Goal: Use online tool/utility: Utilize a website feature to perform a specific function

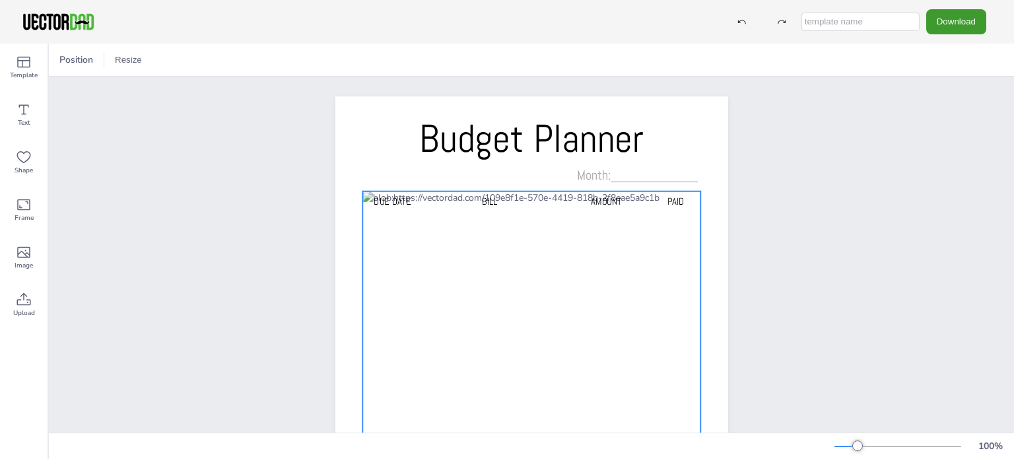
drag, startPoint x: 439, startPoint y: 215, endPoint x: 434, endPoint y: 208, distance: 9.0
click at [438, 215] on div at bounding box center [532, 408] width 339 height 433
click at [433, 213] on div at bounding box center [532, 408] width 339 height 433
click at [193, 59] on button "Resize" at bounding box center [191, 60] width 38 height 21
click at [205, 86] on li "US Letter (8.5in x 11in)" at bounding box center [227, 87] width 111 height 26
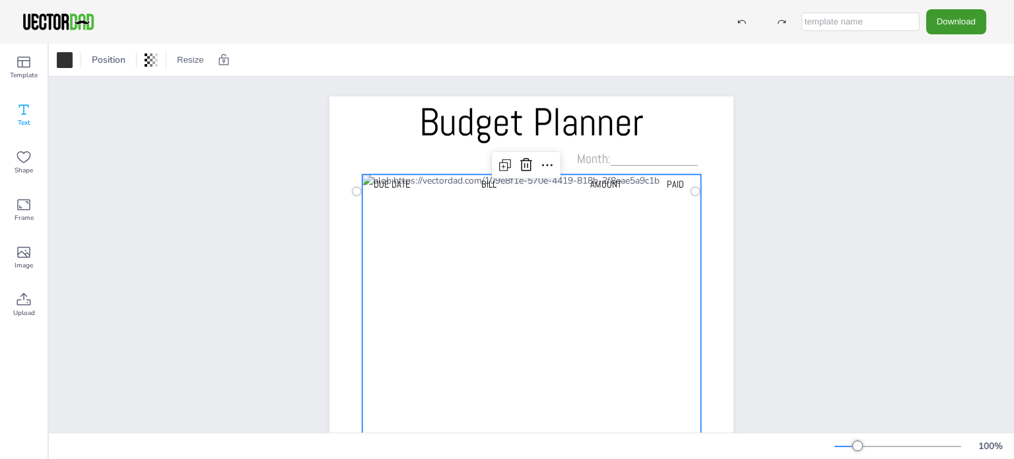
click at [24, 110] on icon at bounding box center [24, 110] width 16 height 16
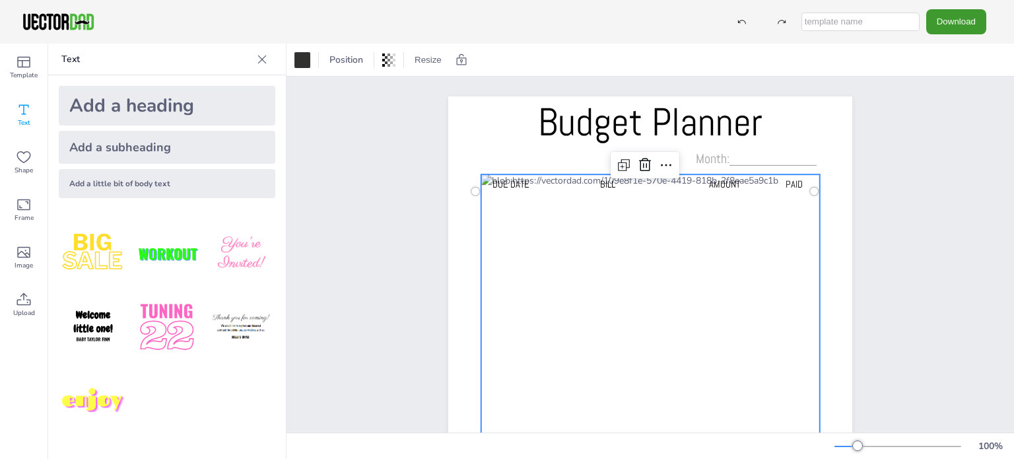
click at [118, 99] on div "Add a heading" at bounding box center [167, 106] width 217 height 40
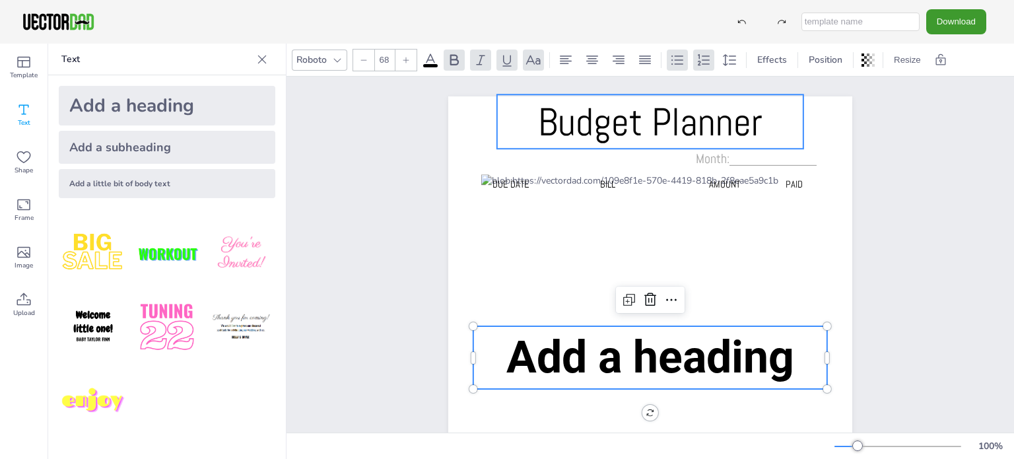
type input "58.9"
click at [568, 116] on span "Budget Planner" at bounding box center [650, 122] width 225 height 50
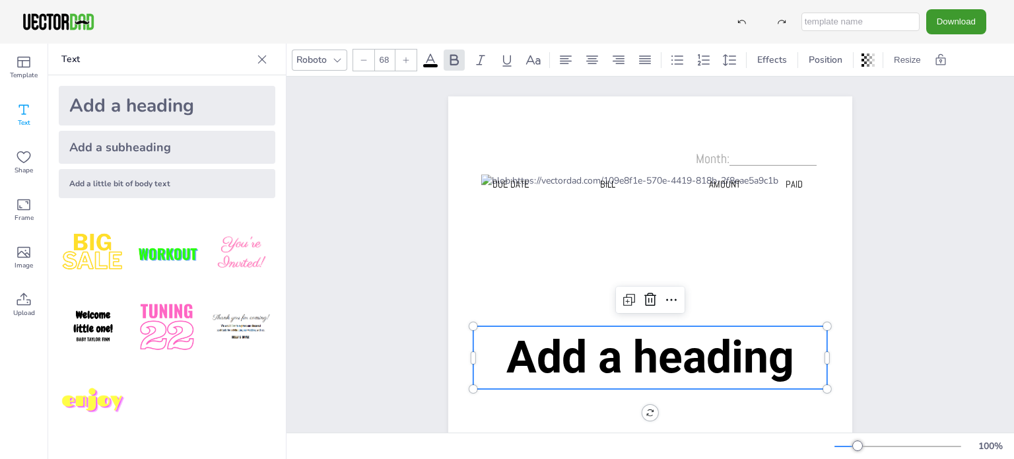
click at [573, 363] on span "Add a heading" at bounding box center [651, 357] width 288 height 53
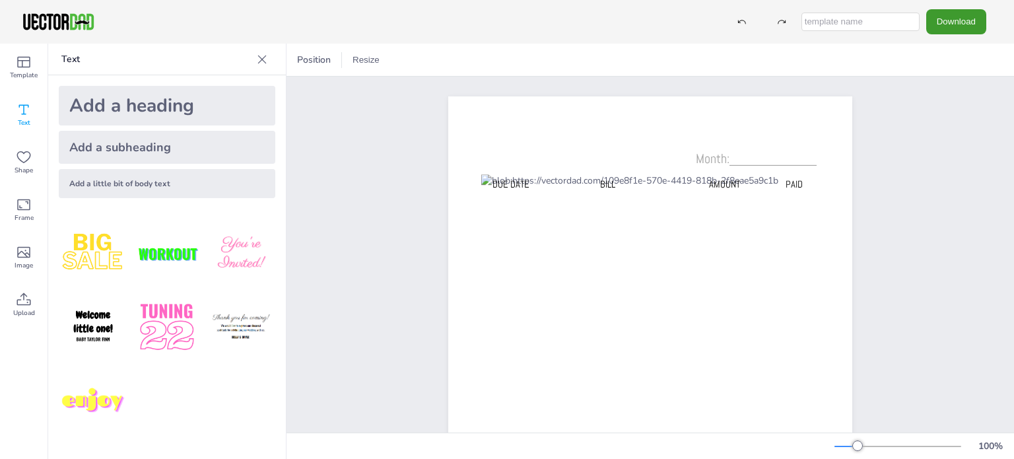
click at [99, 182] on div "Add a little bit of body text" at bounding box center [167, 183] width 217 height 29
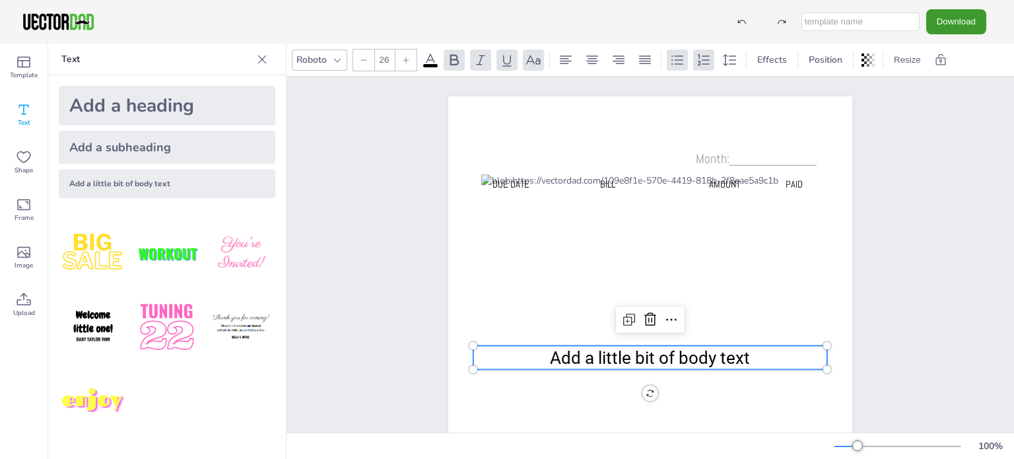
click at [594, 354] on span "Add a little bit of body text" at bounding box center [650, 358] width 200 height 20
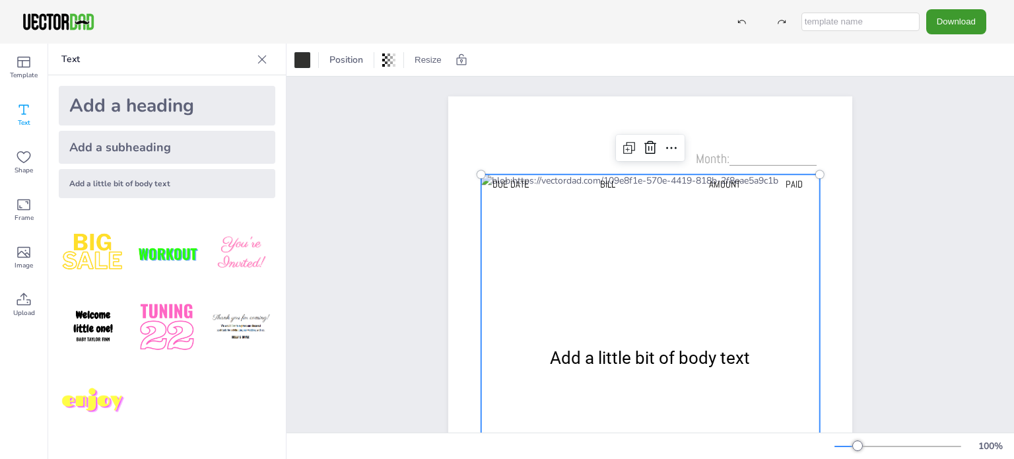
click at [560, 197] on div at bounding box center [650, 390] width 339 height 433
click at [26, 109] on icon at bounding box center [24, 110] width 16 height 16
click at [71, 139] on div "Add a subheading" at bounding box center [167, 147] width 217 height 33
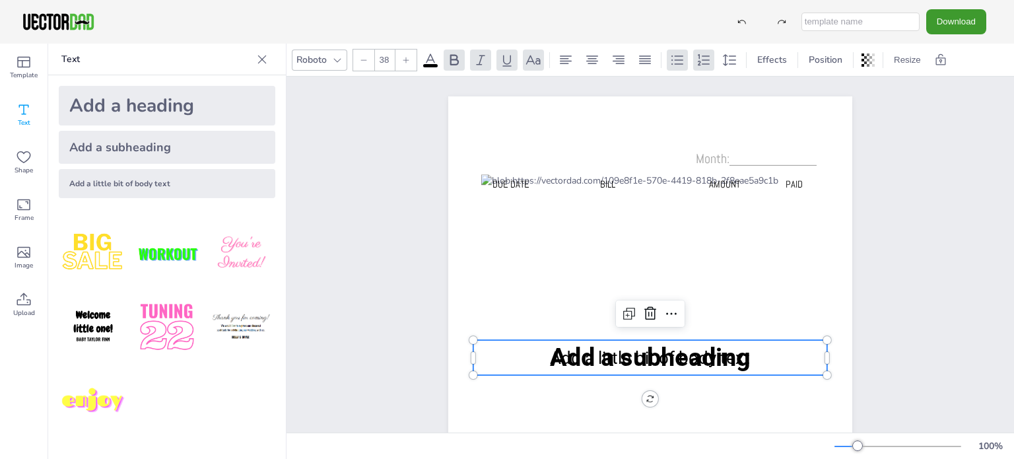
click at [557, 356] on span "Add a subheading" at bounding box center [650, 357] width 201 height 29
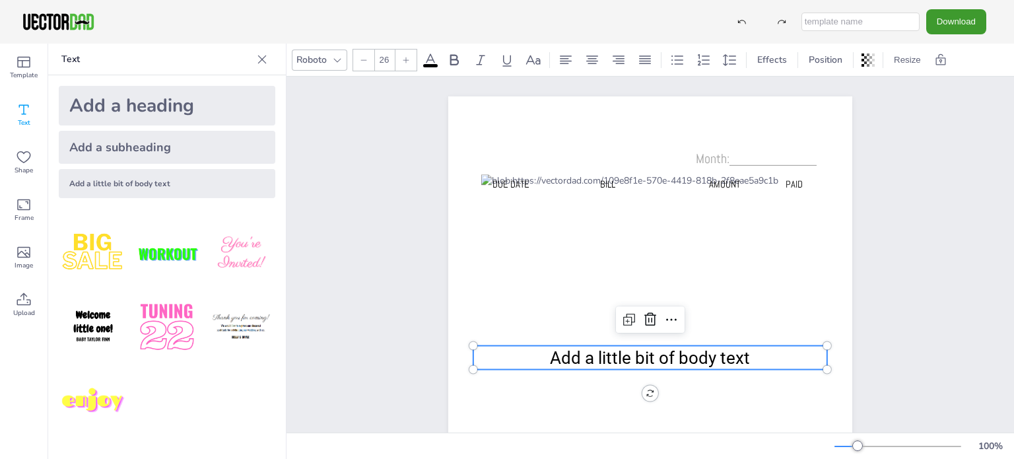
click at [570, 351] on span "Add a little bit of body text" at bounding box center [650, 358] width 200 height 20
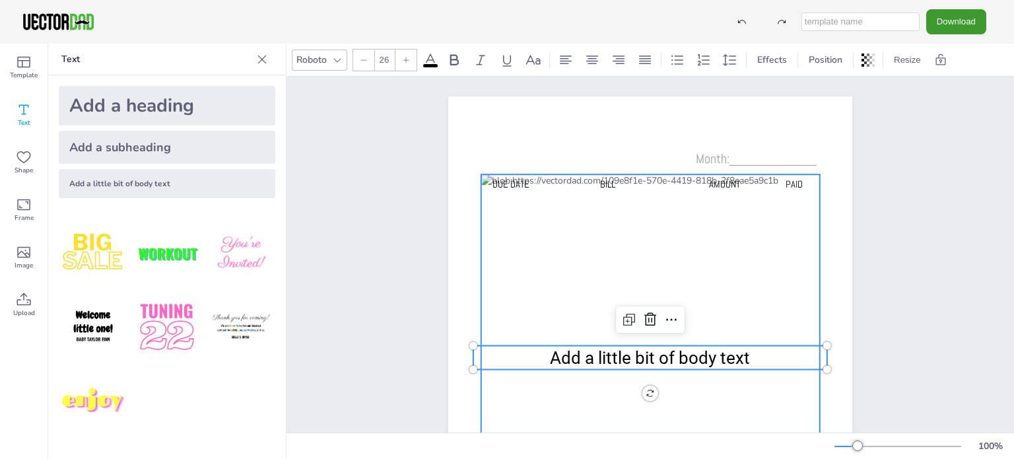
click at [558, 199] on div at bounding box center [650, 390] width 339 height 433
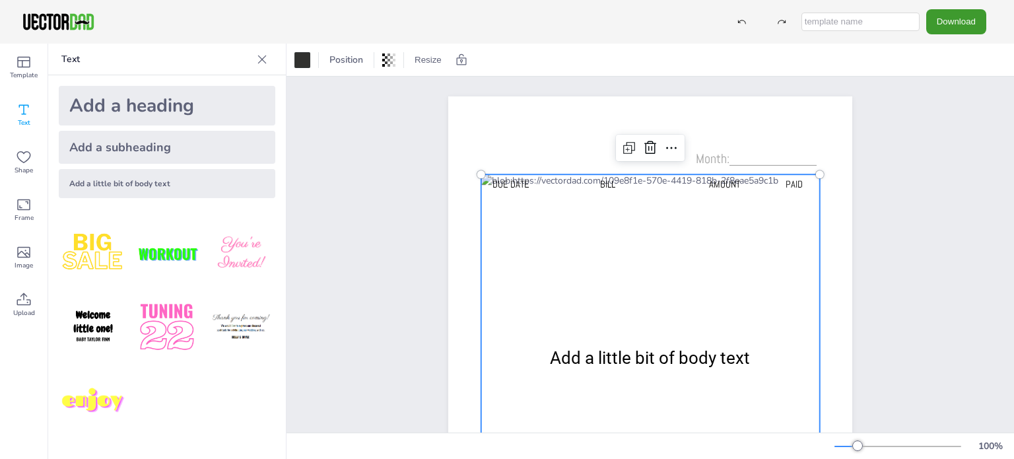
click at [558, 199] on div at bounding box center [650, 390] width 339 height 433
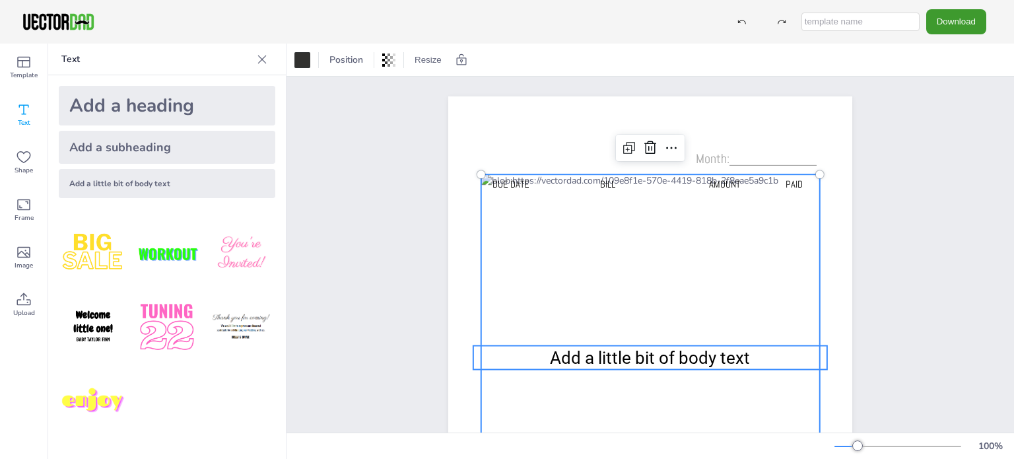
click at [668, 351] on span "Add a little bit of body text" at bounding box center [650, 358] width 200 height 20
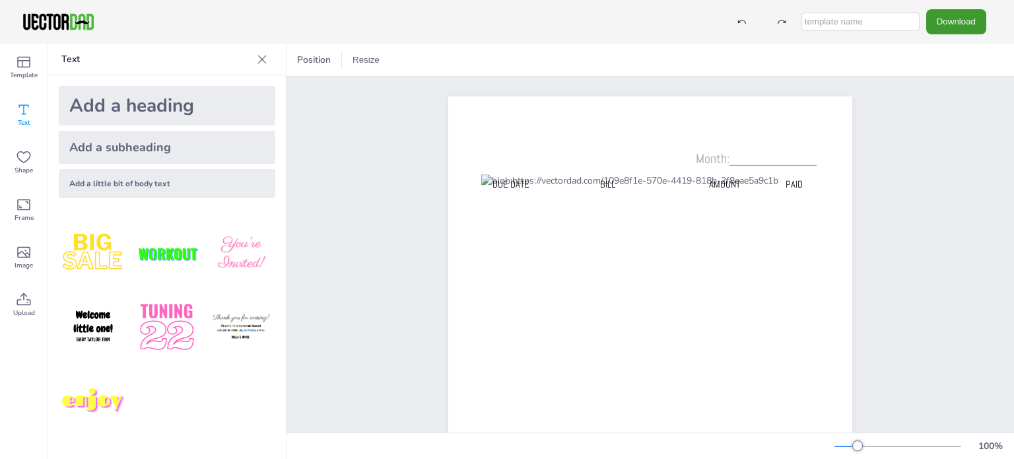
click at [69, 53] on p "Text" at bounding box center [156, 60] width 190 height 32
click at [22, 61] on icon at bounding box center [23, 62] width 13 height 11
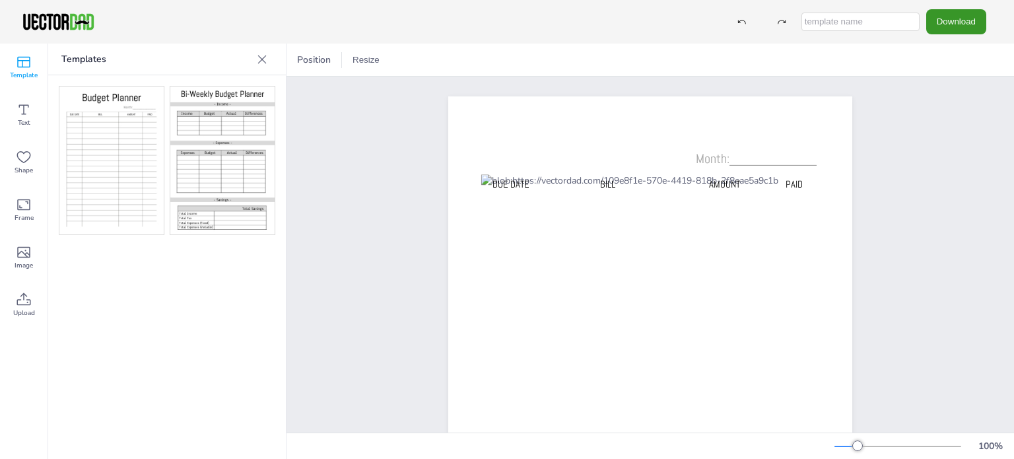
click at [966, 20] on button "Download" at bounding box center [957, 21] width 60 height 24
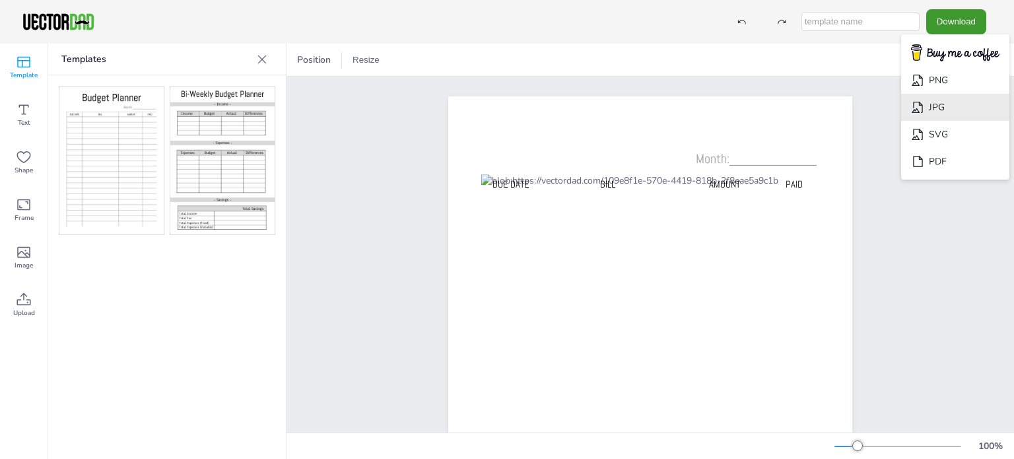
click at [931, 103] on li "JPG" at bounding box center [956, 107] width 108 height 27
